Goal: Task Accomplishment & Management: Complete application form

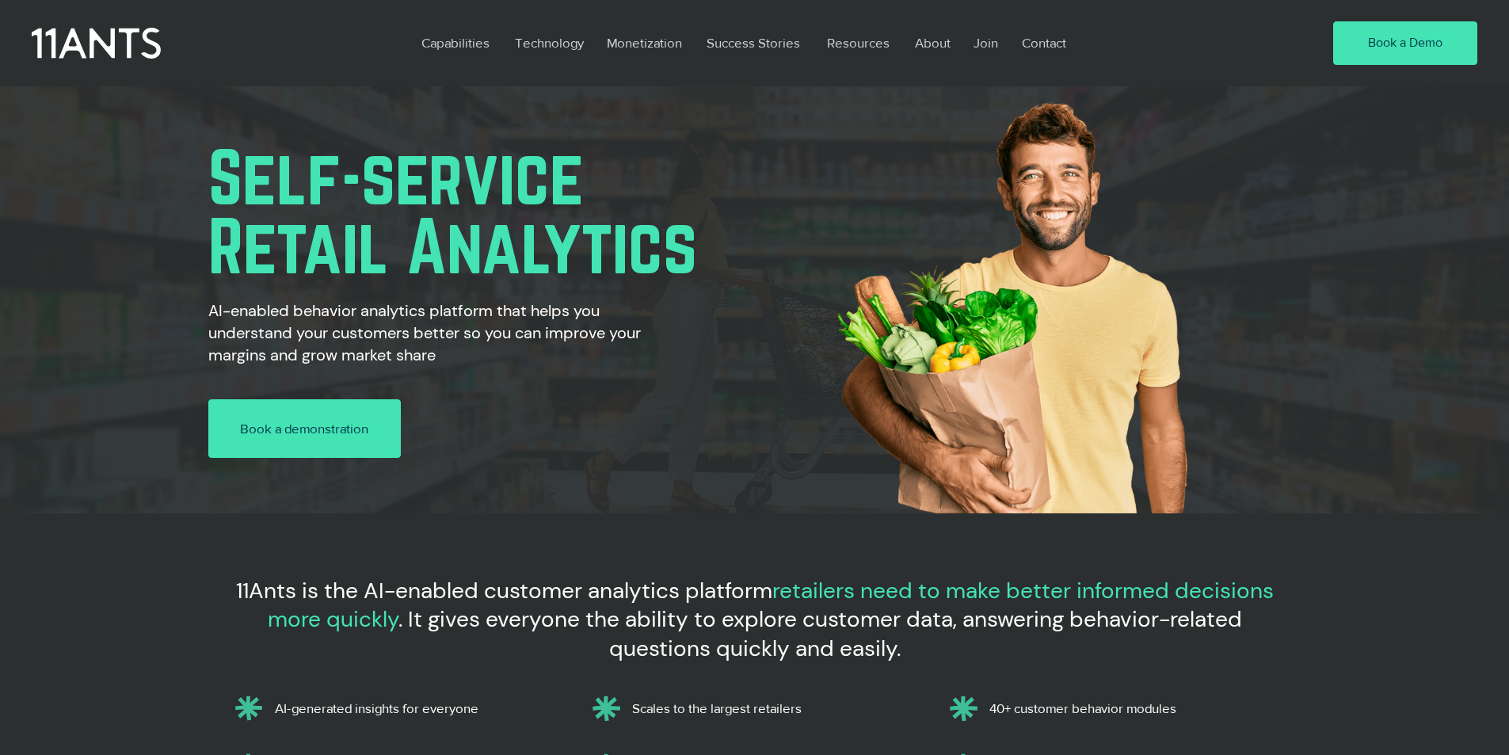
click at [229, 400] on link "Book a demonstration" at bounding box center [304, 428] width 193 height 59
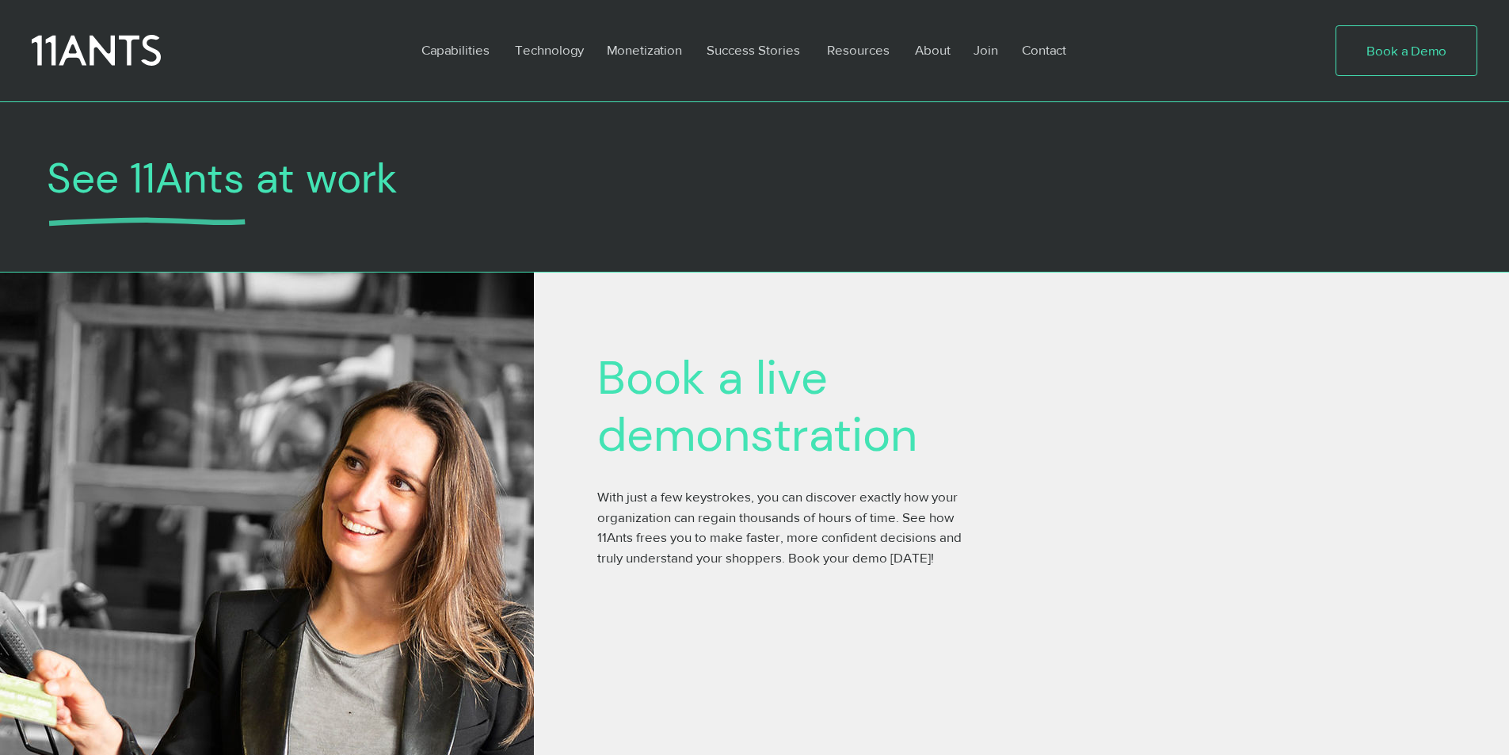
click at [1363, 31] on link "Book a Demo" at bounding box center [1407, 50] width 142 height 51
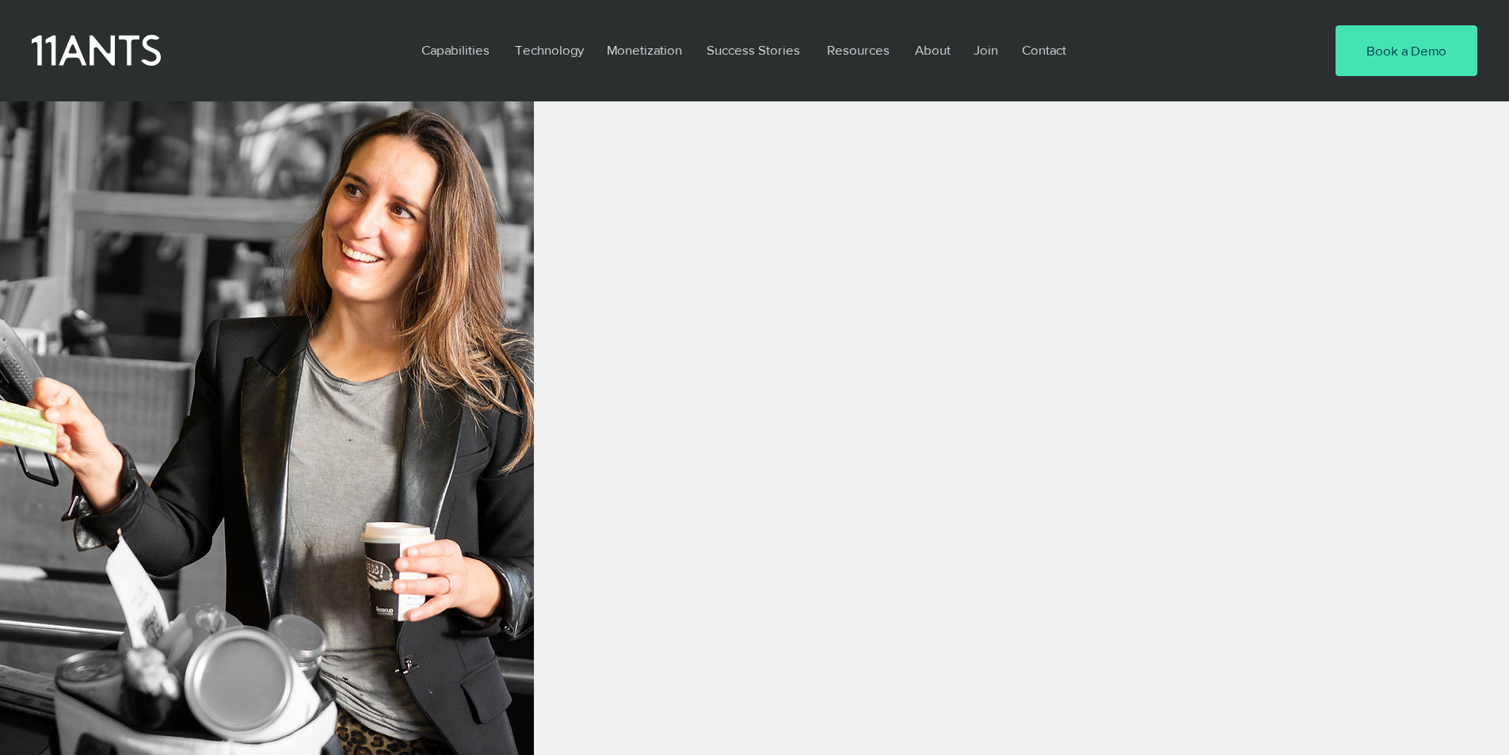
scroll to position [528, 0]
click at [971, 36] on p "Join" at bounding box center [986, 50] width 40 height 36
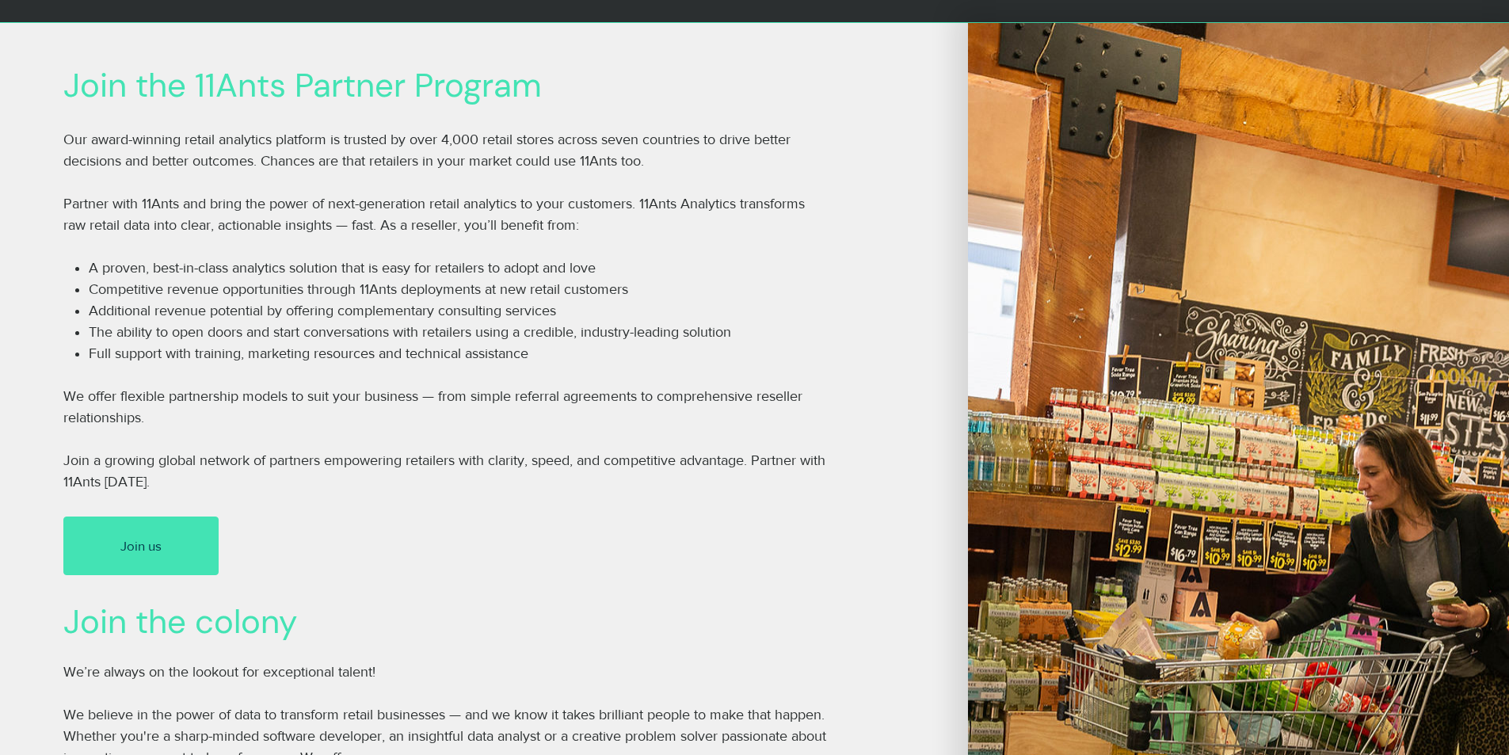
scroll to position [330, 0]
